Goal: Transaction & Acquisition: Book appointment/travel/reservation

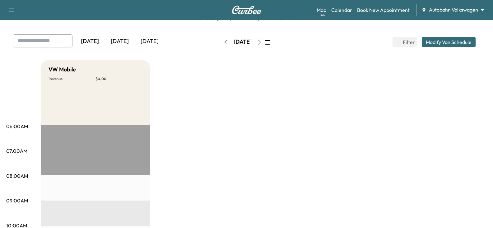
scroll to position [31, 0]
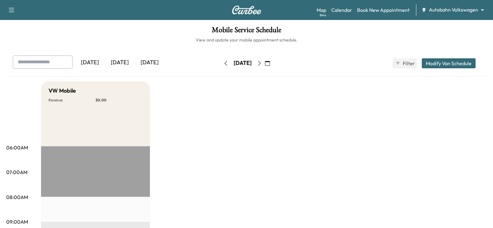
click at [261, 62] on icon "button" at bounding box center [259, 63] width 3 height 5
click at [262, 63] on icon "button" at bounding box center [259, 63] width 5 height 5
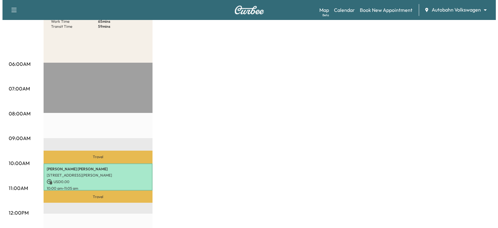
scroll to position [93, 0]
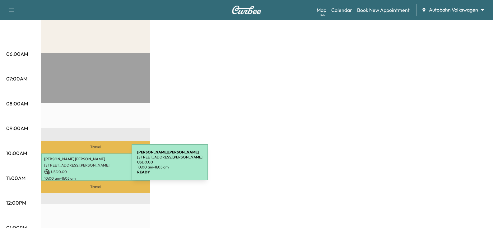
click at [85, 166] on p "[STREET_ADDRESS][PERSON_NAME]" at bounding box center [95, 164] width 103 height 5
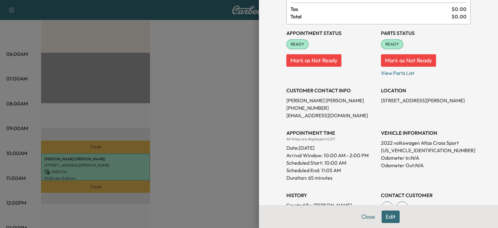
scroll to position [62, 0]
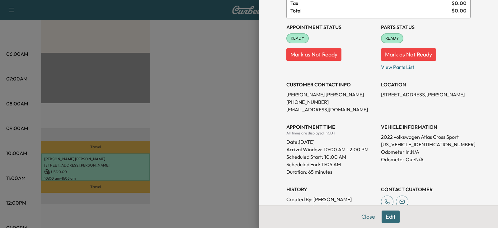
click at [176, 120] on div at bounding box center [249, 114] width 498 height 228
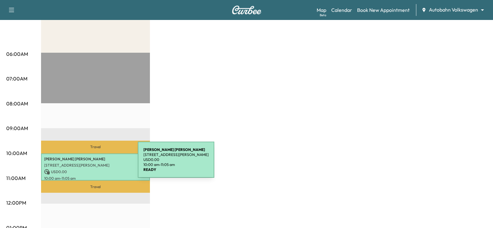
click at [91, 163] on p "[STREET_ADDRESS][PERSON_NAME]" at bounding box center [95, 164] width 103 height 5
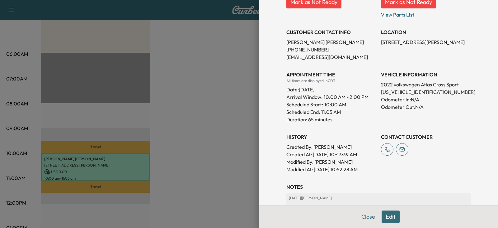
scroll to position [124, 0]
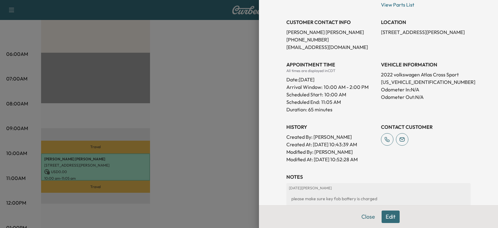
click at [169, 112] on div at bounding box center [249, 114] width 498 height 228
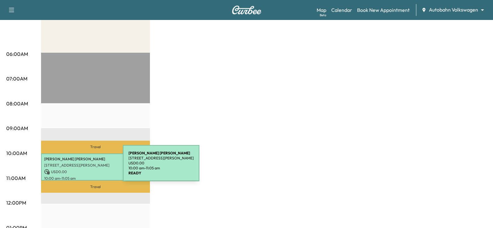
click at [76, 167] on div "[PERSON_NAME] [STREET_ADDRESS][PERSON_NAME] USD 0.00 10:00 am - 11:05 am" at bounding box center [95, 166] width 109 height 27
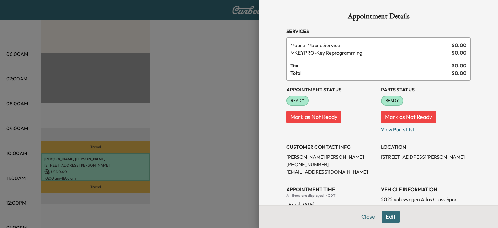
click at [203, 121] on div at bounding box center [249, 114] width 498 height 228
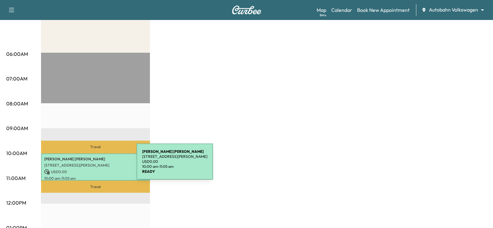
click at [90, 165] on p "[STREET_ADDRESS][PERSON_NAME]" at bounding box center [95, 164] width 103 height 5
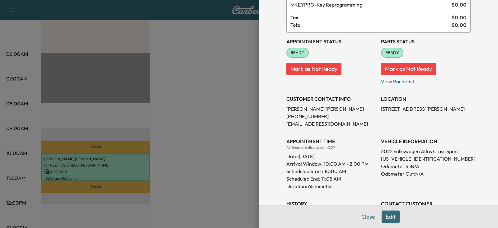
scroll to position [62, 0]
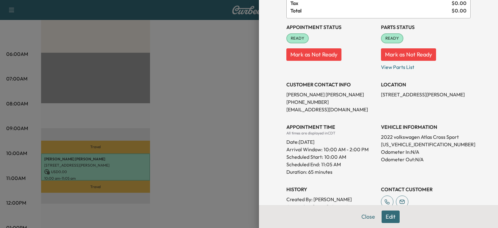
click at [388, 217] on button "Edit" at bounding box center [391, 216] width 18 height 12
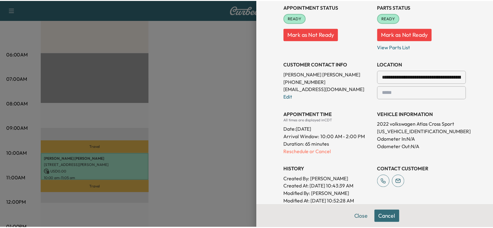
scroll to position [106, 0]
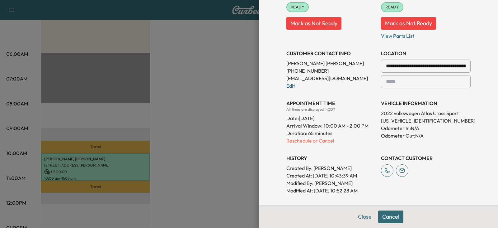
click at [196, 157] on div at bounding box center [249, 114] width 498 height 228
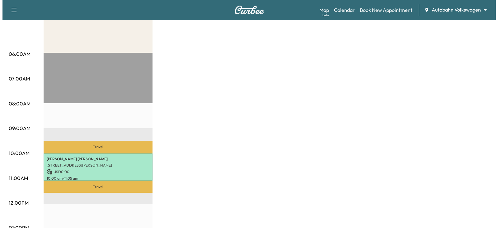
scroll to position [62, 0]
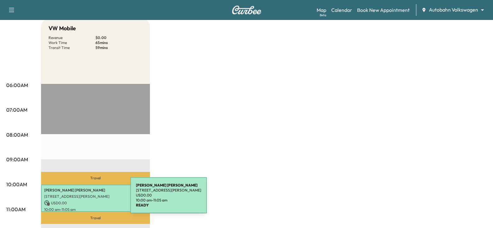
click at [84, 200] on p "USD 0.00" at bounding box center [95, 203] width 103 height 6
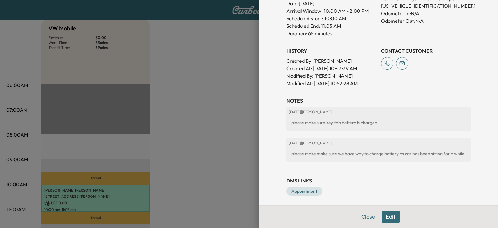
scroll to position [203, 0]
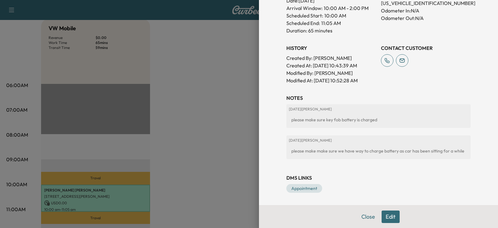
click at [385, 218] on button "Edit" at bounding box center [391, 216] width 18 height 12
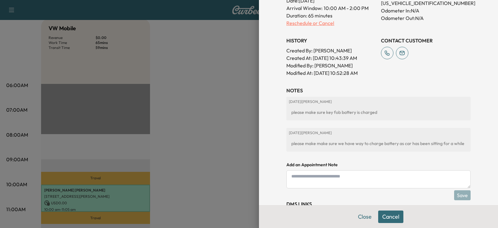
click at [316, 22] on p "Reschedule or Cancel" at bounding box center [331, 22] width 90 height 7
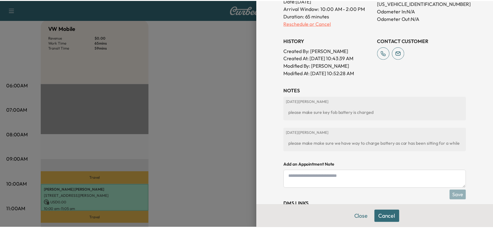
scroll to position [0, 0]
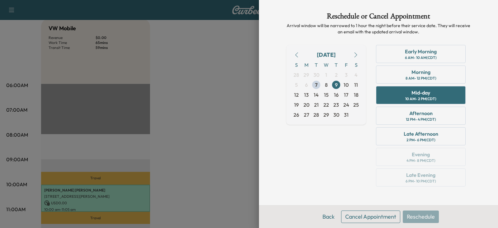
click at [191, 95] on div at bounding box center [249, 114] width 498 height 228
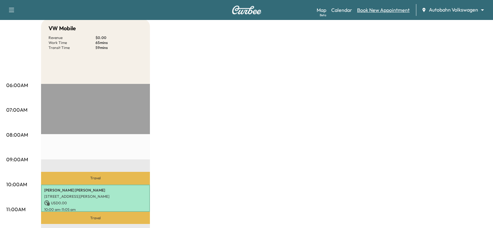
click at [371, 9] on link "Book New Appointment" at bounding box center [383, 9] width 53 height 7
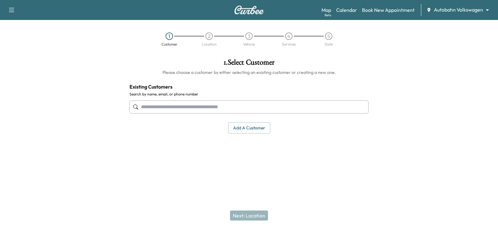
click at [149, 107] on input "text" at bounding box center [248, 106] width 239 height 13
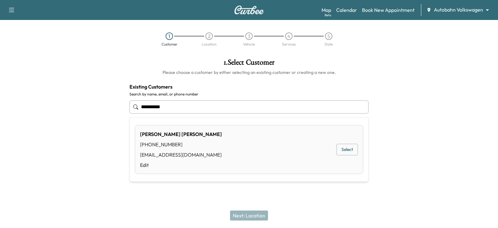
click at [345, 149] on button "Select" at bounding box center [346, 149] width 21 height 12
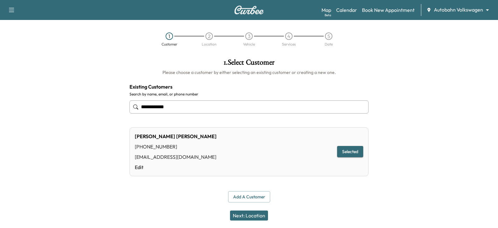
type input "**********"
click at [251, 216] on button "Next: Location" at bounding box center [249, 215] width 38 height 10
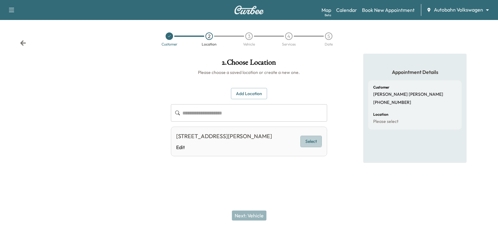
click at [308, 143] on button "Select" at bounding box center [310, 141] width 21 height 12
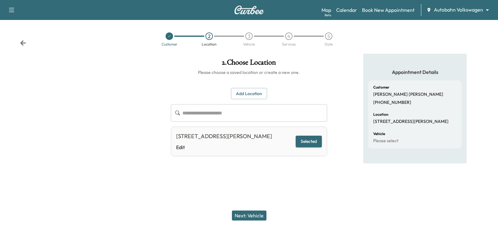
click at [246, 215] on button "Next: Vehicle" at bounding box center [249, 215] width 35 height 10
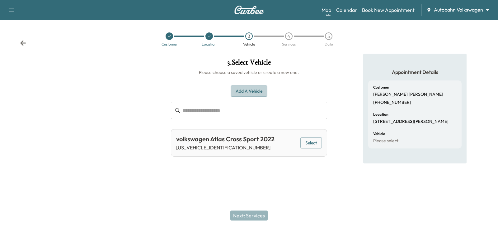
click at [242, 91] on button "Add a Vehicle" at bounding box center [249, 91] width 37 height 12
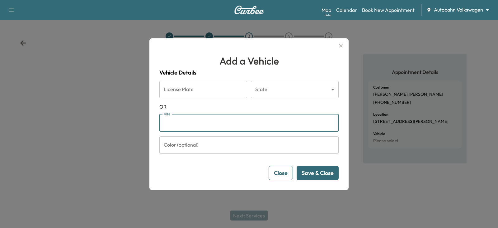
click at [181, 123] on input "VIN" at bounding box center [248, 122] width 179 height 17
type input "**********"
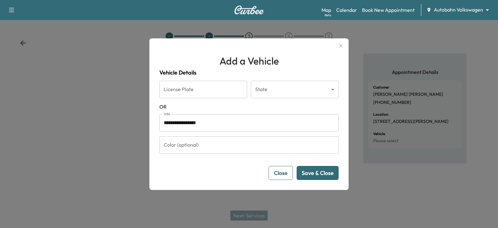
click at [311, 169] on button "Save & Close" at bounding box center [318, 173] width 42 height 14
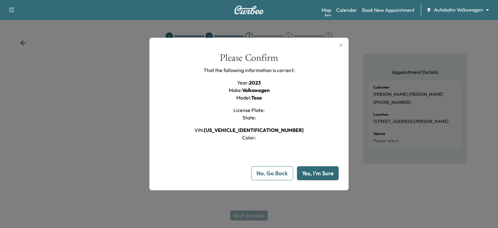
click at [312, 171] on button "Yes, I'm Sure" at bounding box center [318, 173] width 42 height 14
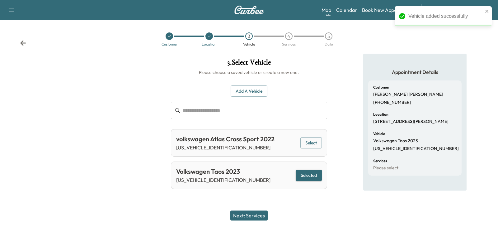
click at [247, 213] on button "Next: Services" at bounding box center [248, 215] width 37 height 10
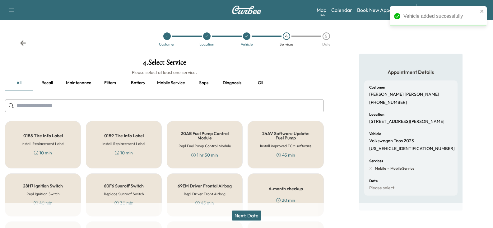
click at [30, 108] on input "text" at bounding box center [164, 105] width 319 height 13
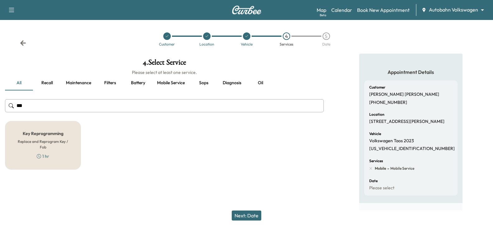
type input "***"
click at [36, 142] on h6 "Replace and Reprogram Key / Fob" at bounding box center [42, 144] width 55 height 11
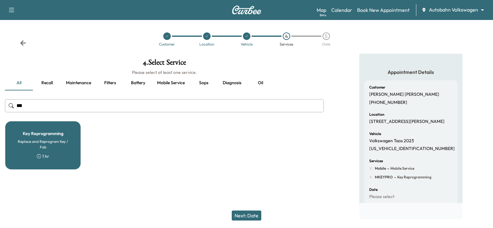
click at [243, 217] on button "Next: Date" at bounding box center [247, 215] width 30 height 10
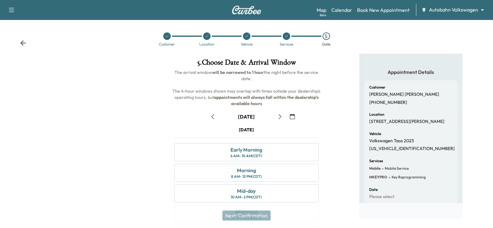
scroll to position [31, 0]
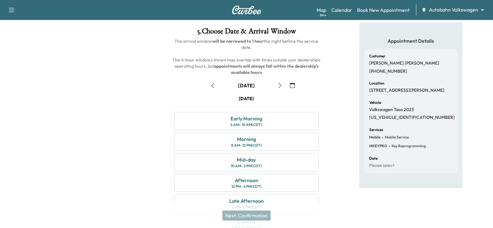
click at [281, 83] on icon "button" at bounding box center [280, 85] width 5 height 5
click at [281, 99] on div "[DATE]" at bounding box center [246, 98] width 144 height 6
click at [243, 159] on div "Mid-day" at bounding box center [246, 159] width 19 height 7
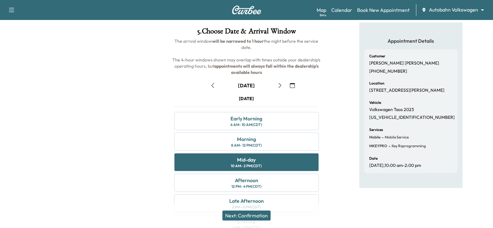
click at [238, 213] on button "Next: Confirmation" at bounding box center [247, 215] width 48 height 10
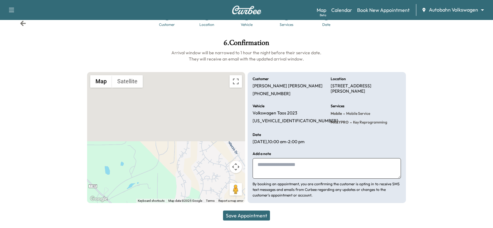
click at [266, 164] on textarea at bounding box center [327, 168] width 148 height 21
type textarea "*"
type textarea "**********"
click at [237, 216] on button "Save Appointment" at bounding box center [246, 215] width 47 height 10
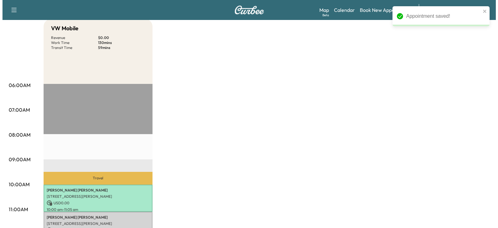
scroll to position [93, 0]
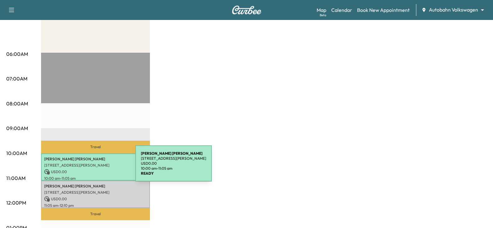
click at [89, 167] on div "[PERSON_NAME] [STREET_ADDRESS][PERSON_NAME] USD 0.00 10:00 am - 11:05 am" at bounding box center [95, 166] width 109 height 27
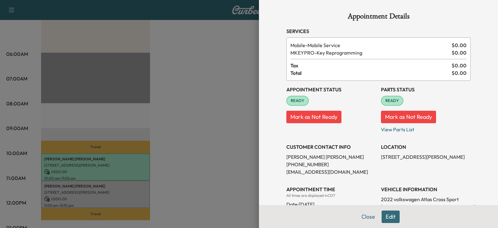
click at [294, 101] on span "READY" at bounding box center [297, 100] width 21 height 6
click at [180, 164] on div at bounding box center [249, 114] width 498 height 228
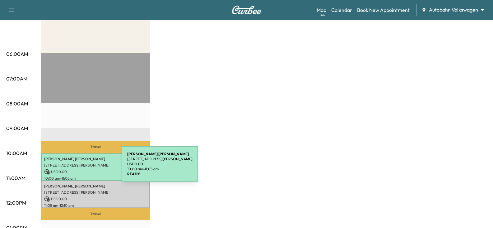
click at [75, 169] on p "USD 0.00" at bounding box center [95, 172] width 103 height 6
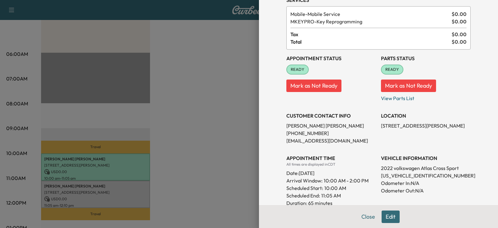
scroll to position [62, 0]
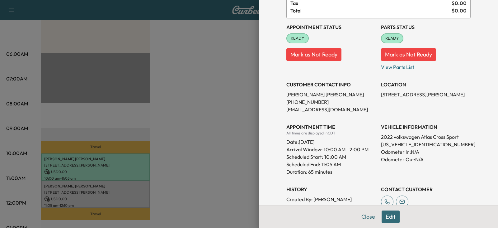
click at [85, 157] on div at bounding box center [249, 114] width 498 height 228
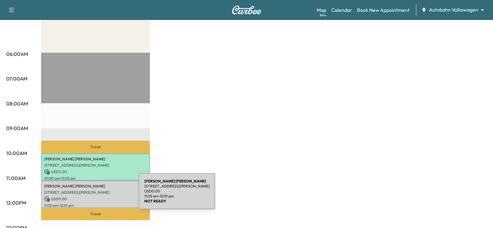
click at [92, 196] on p "USD 0.00" at bounding box center [95, 199] width 103 height 6
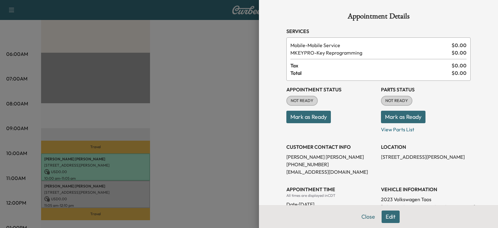
click at [302, 114] on button "Mark as Ready" at bounding box center [308, 116] width 45 height 12
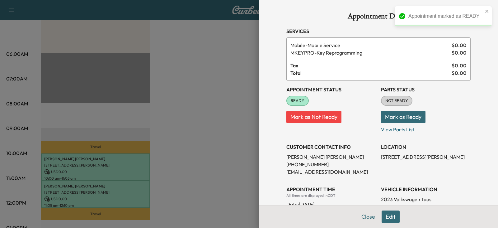
click at [403, 115] on button "Mark as Ready" at bounding box center [403, 116] width 45 height 12
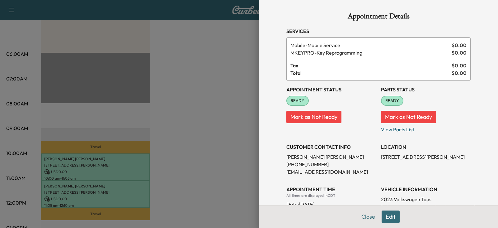
click at [190, 139] on div at bounding box center [249, 114] width 498 height 228
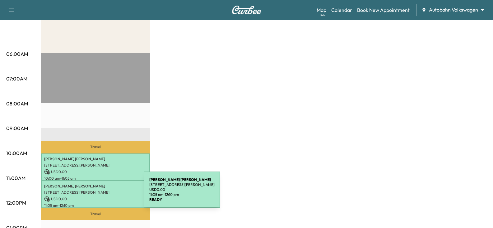
click at [97, 193] on p "[STREET_ADDRESS][PERSON_NAME]" at bounding box center [95, 192] width 103 height 5
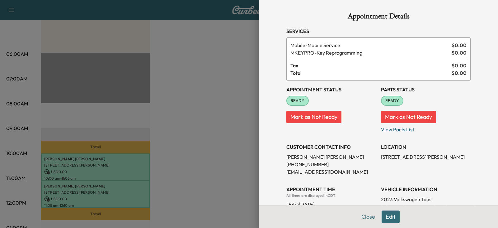
click at [292, 98] on span "READY" at bounding box center [297, 100] width 21 height 6
click at [388, 98] on span "READY" at bounding box center [392, 100] width 21 height 6
click at [297, 101] on span "READY" at bounding box center [297, 100] width 21 height 6
click at [89, 191] on div at bounding box center [249, 114] width 498 height 228
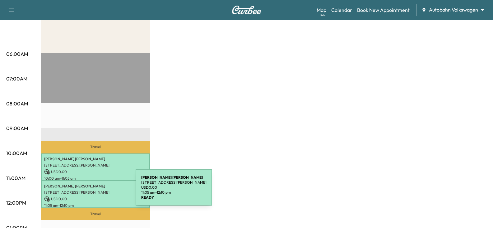
click at [89, 191] on p "[STREET_ADDRESS][PERSON_NAME]" at bounding box center [95, 192] width 103 height 5
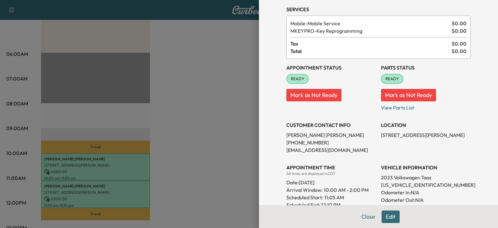
scroll to position [31, 0]
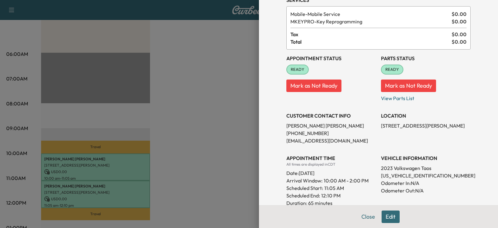
click at [87, 158] on div at bounding box center [249, 114] width 498 height 228
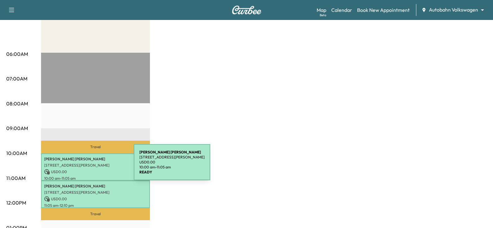
click at [87, 166] on p "[STREET_ADDRESS][PERSON_NAME]" at bounding box center [95, 164] width 103 height 5
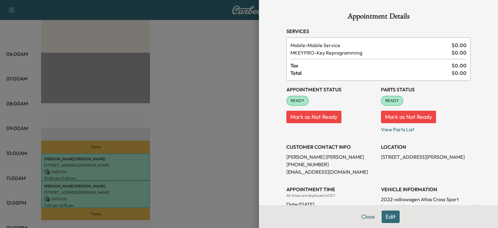
click at [387, 214] on button "Edit" at bounding box center [391, 216] width 18 height 12
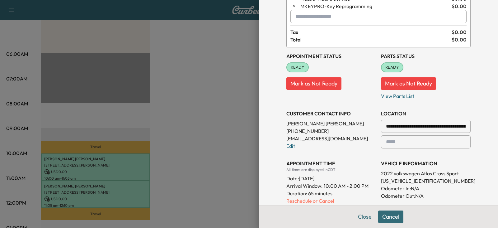
scroll to position [62, 0]
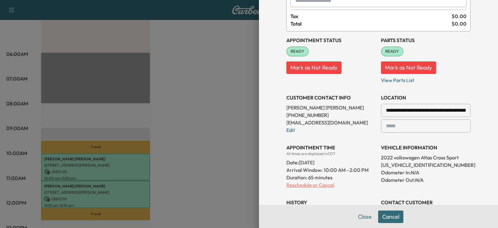
click at [320, 181] on p "Reschedule or Cancel" at bounding box center [331, 184] width 90 height 7
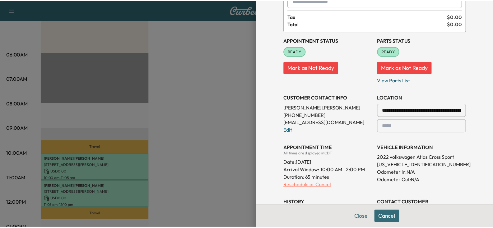
scroll to position [0, 0]
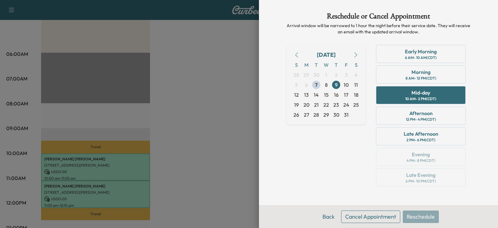
click at [366, 215] on button "Cancel Appointment" at bounding box center [370, 216] width 59 height 12
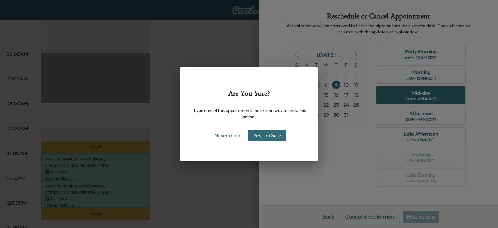
click at [265, 132] on button "Yes, I'm Sure" at bounding box center [267, 134] width 38 height 11
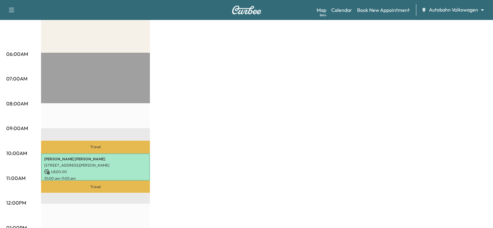
scroll to position [156, 0]
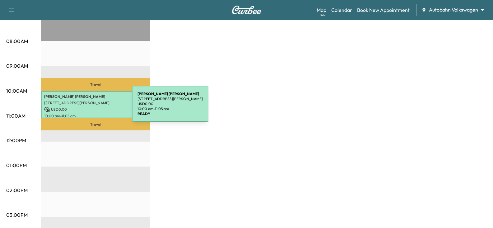
click at [85, 107] on p "USD 0.00" at bounding box center [95, 109] width 103 height 6
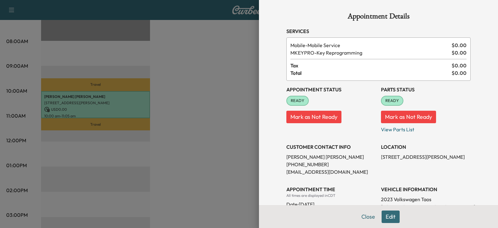
click at [487, 96] on div "Appointment Details Services Mobile - Mobile Service $ 0.00 MKEYPRO - Key Repro…" at bounding box center [378, 114] width 239 height 228
click at [206, 100] on div at bounding box center [249, 114] width 498 height 228
